Goal: Share content

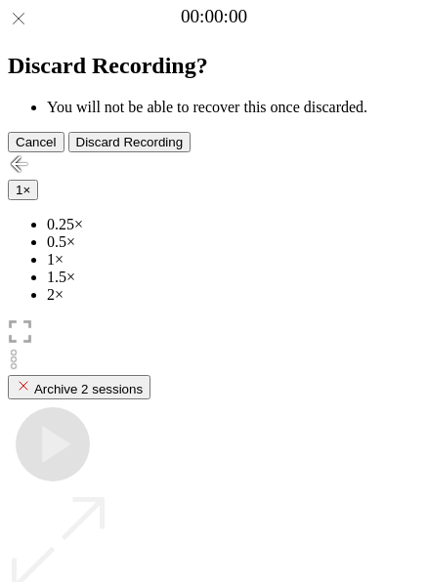
scroll to position [174, 0]
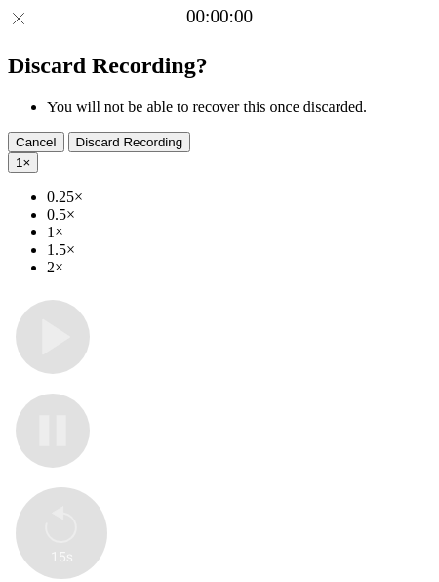
type input "**********"
